Goal: Task Accomplishment & Management: Manage account settings

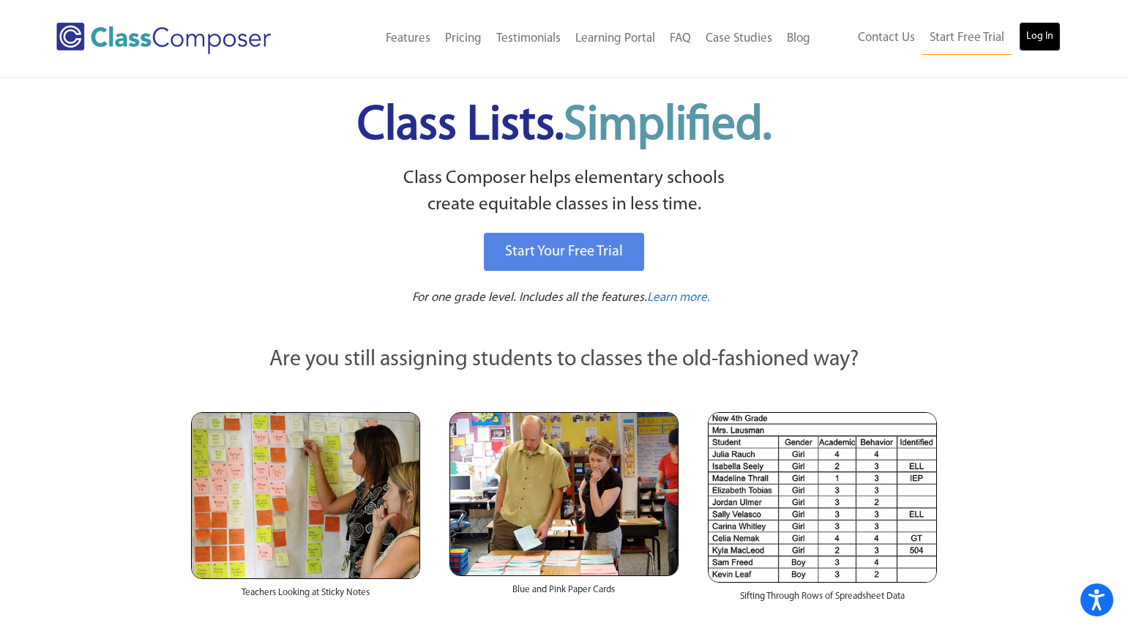
click at [1054, 34] on link "Log In" at bounding box center [1040, 36] width 42 height 29
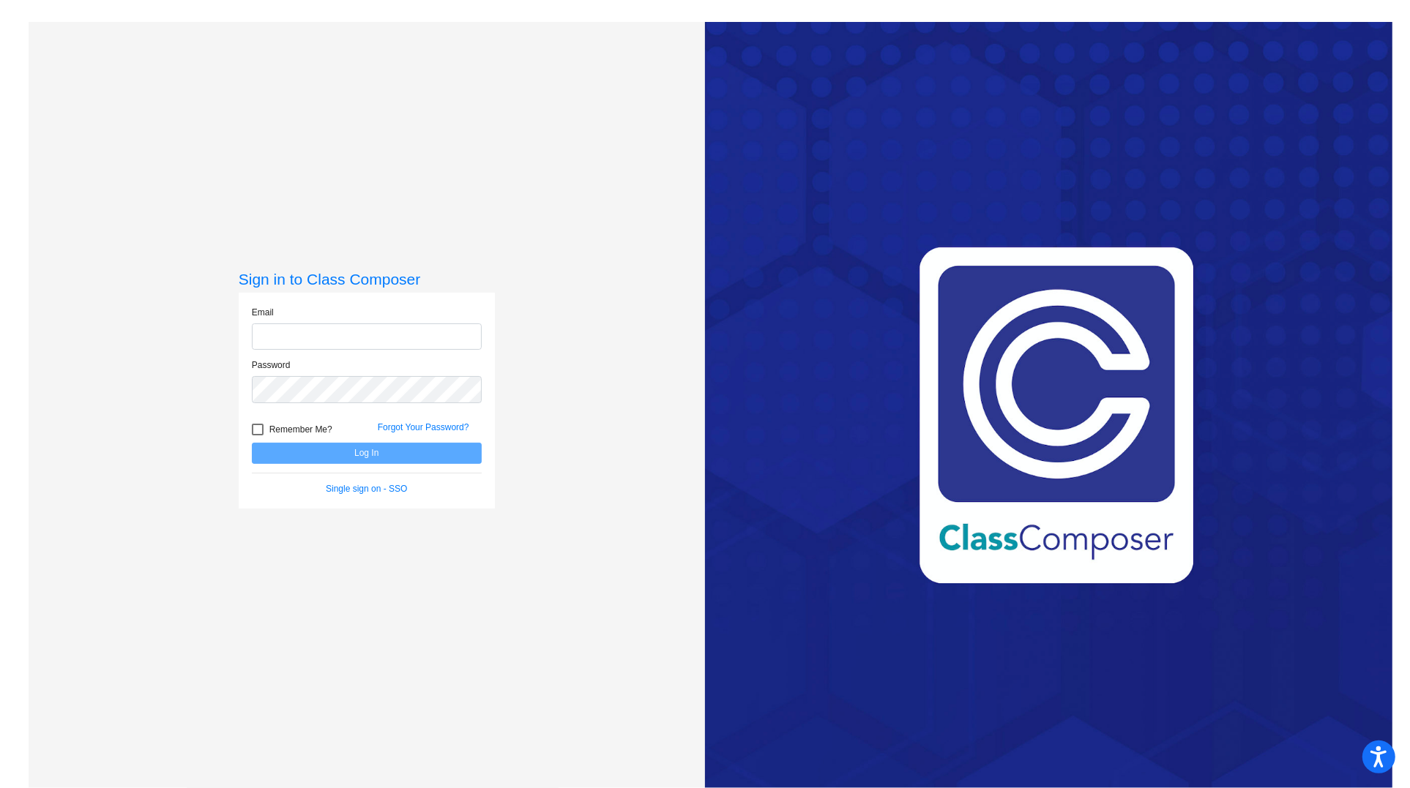
type input "wendie.hauschild@svusd.org"
click at [366, 453] on button "Log In" at bounding box center [367, 453] width 230 height 21
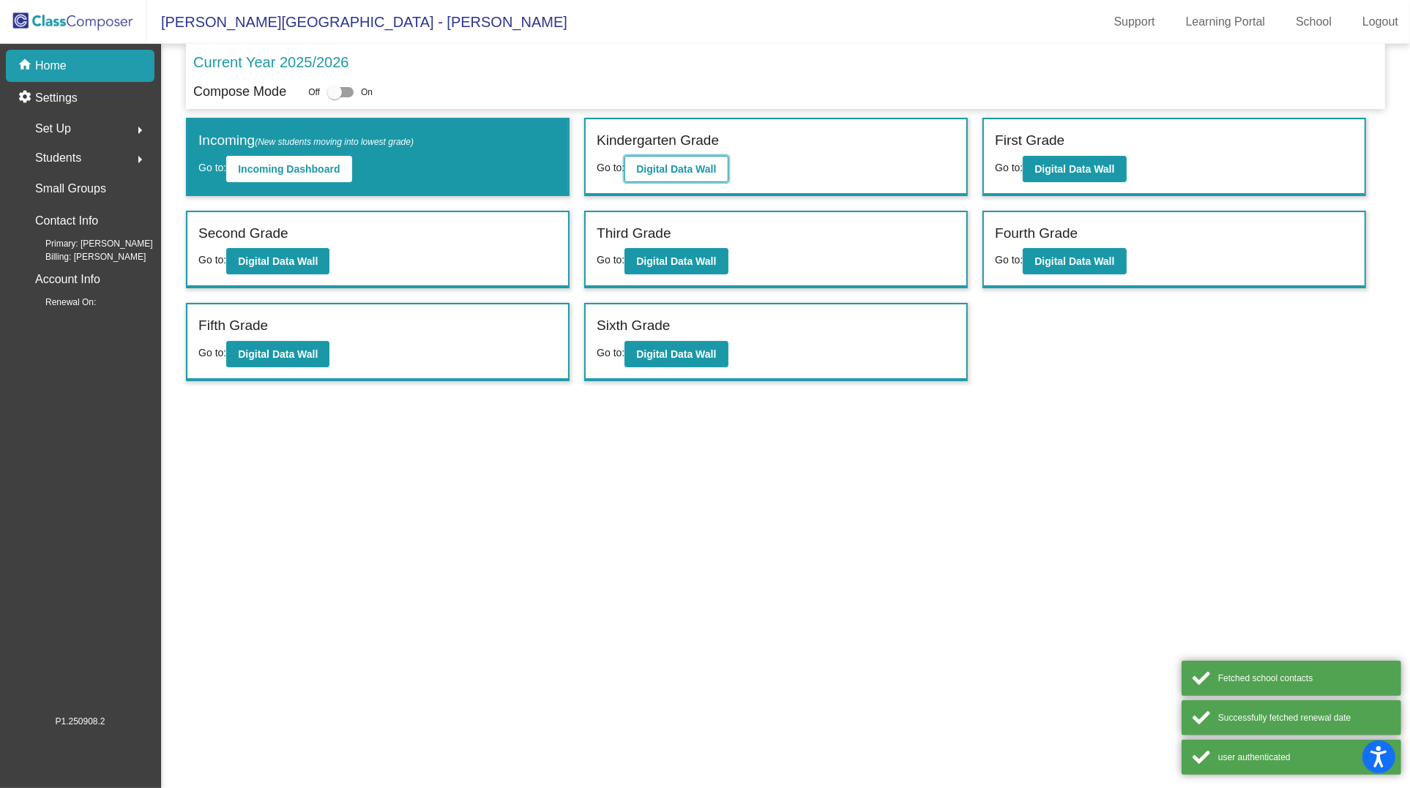
click at [695, 163] on b "Digital Data Wall" at bounding box center [676, 169] width 80 height 12
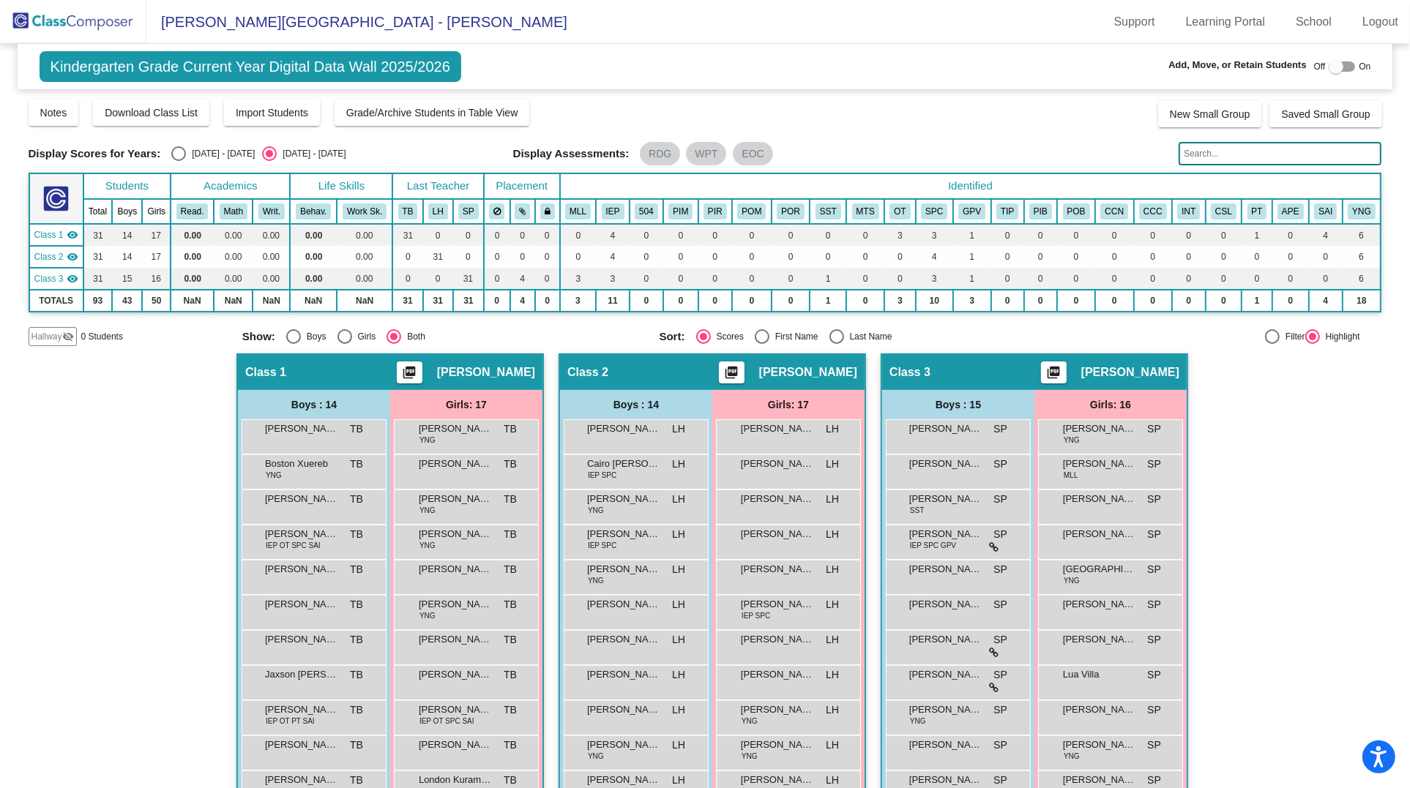
click at [1222, 154] on input "text" at bounding box center [1279, 153] width 203 height 23
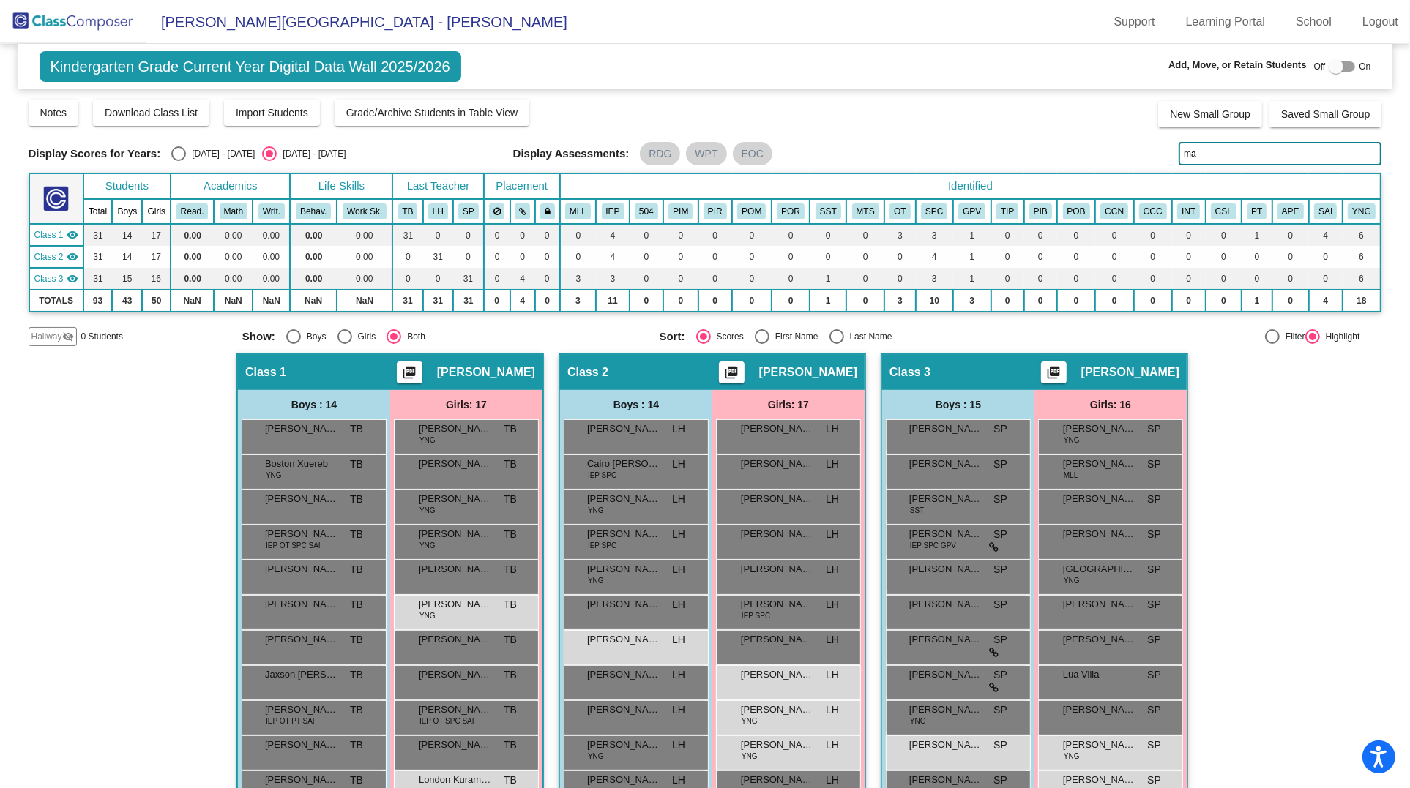
type input "m"
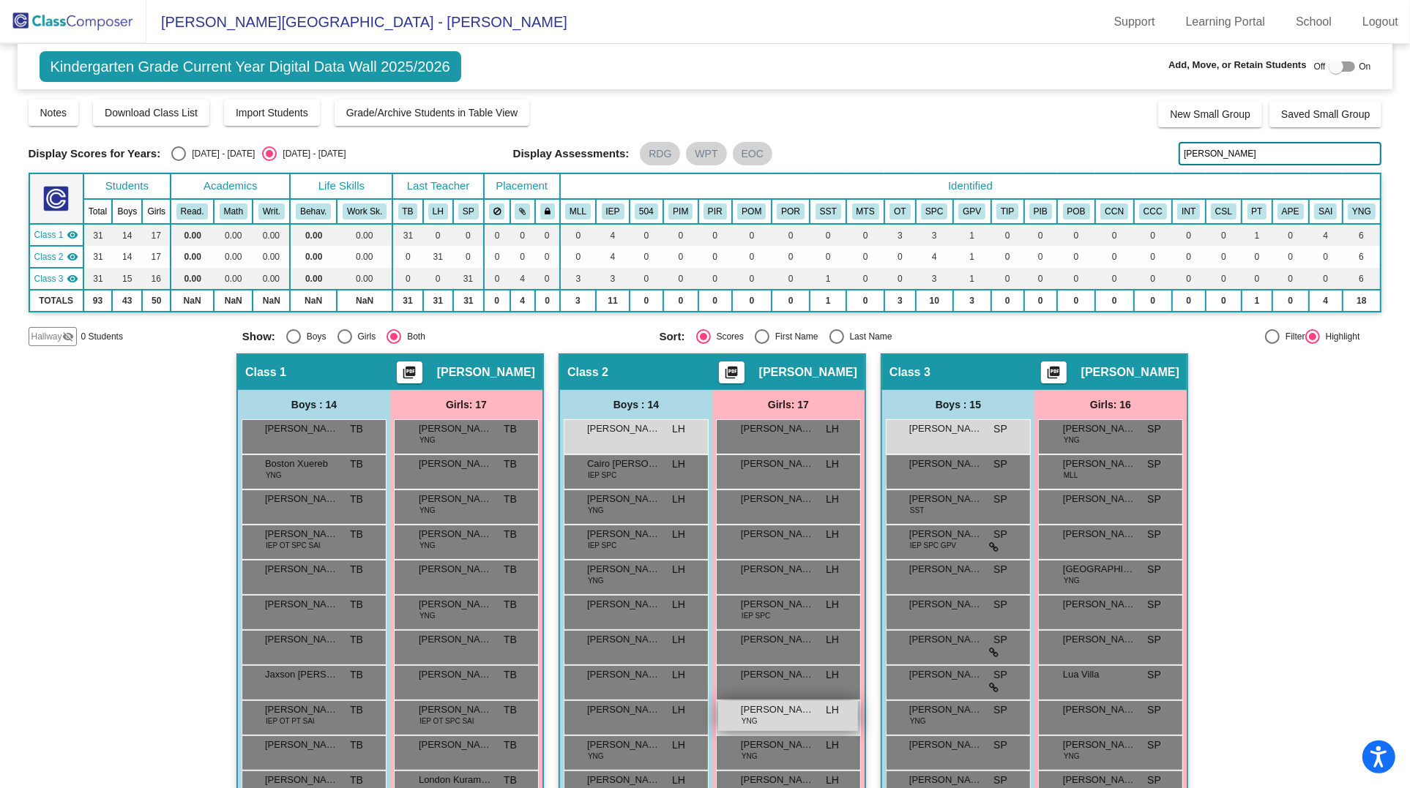
type input "alexander"
click at [785, 715] on div "Malahni Alexander YNG LH lock do_not_disturb_alt" at bounding box center [788, 716] width 140 height 30
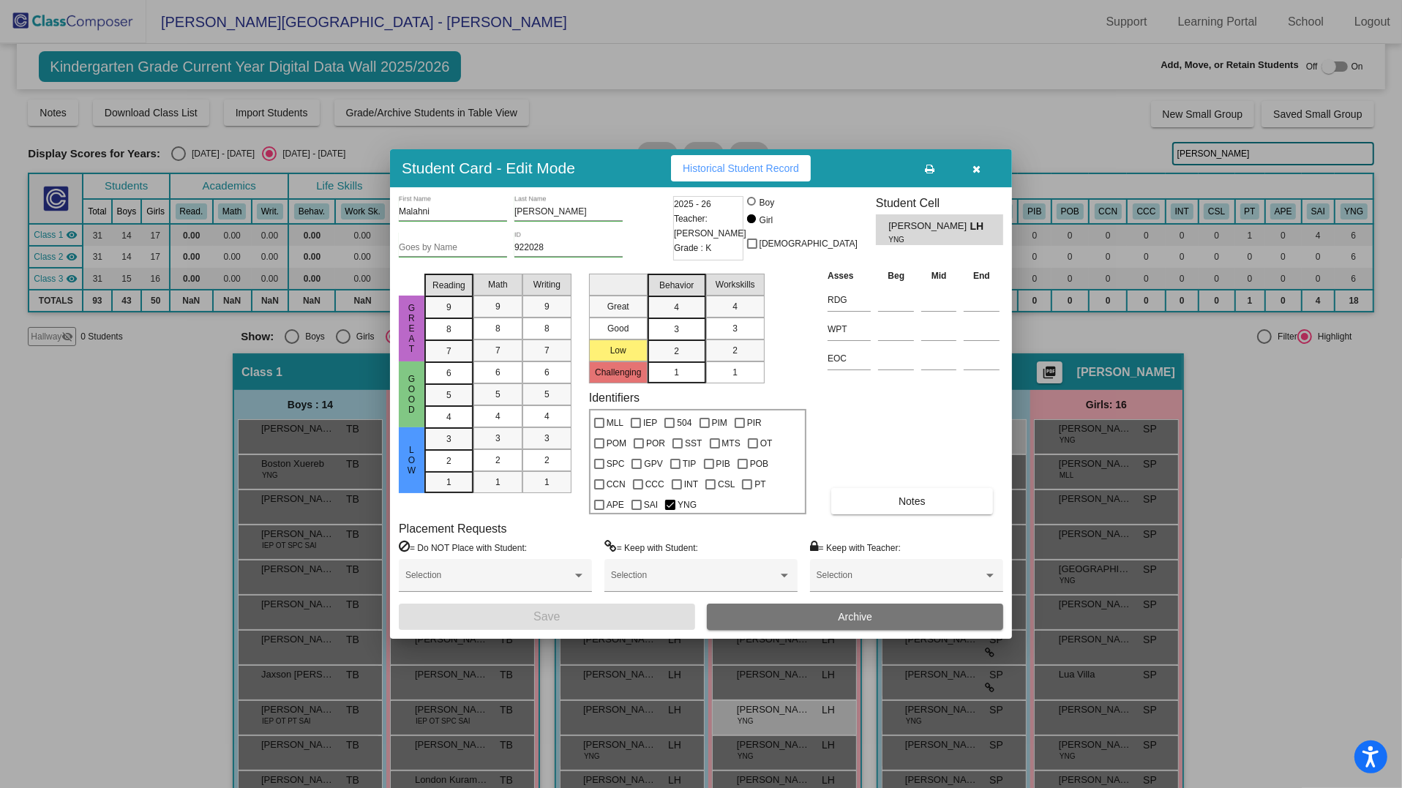
click at [878, 621] on button "Archive" at bounding box center [855, 617] width 296 height 26
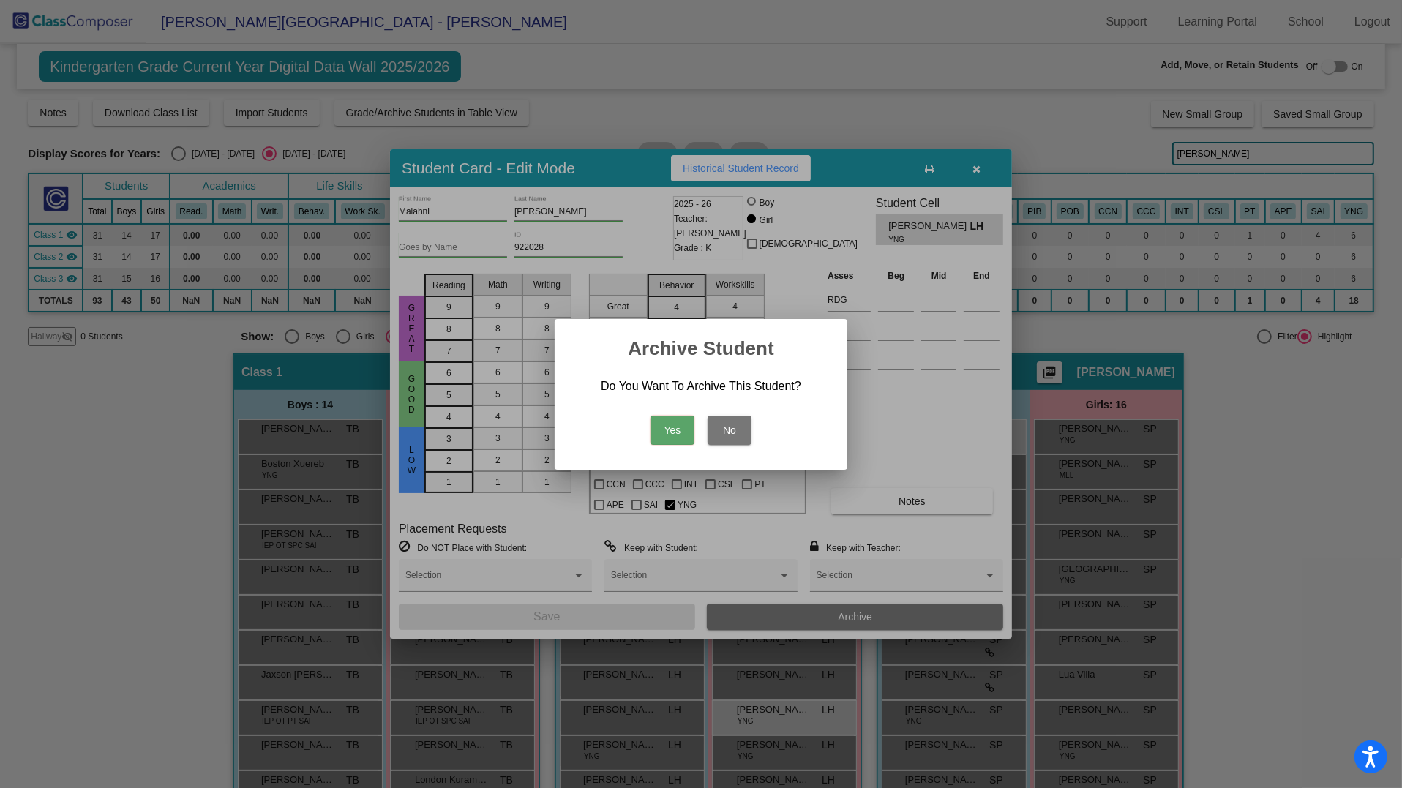
click at [668, 431] on button "Yes" at bounding box center [673, 430] width 44 height 29
